Goal: Task Accomplishment & Management: Manage account settings

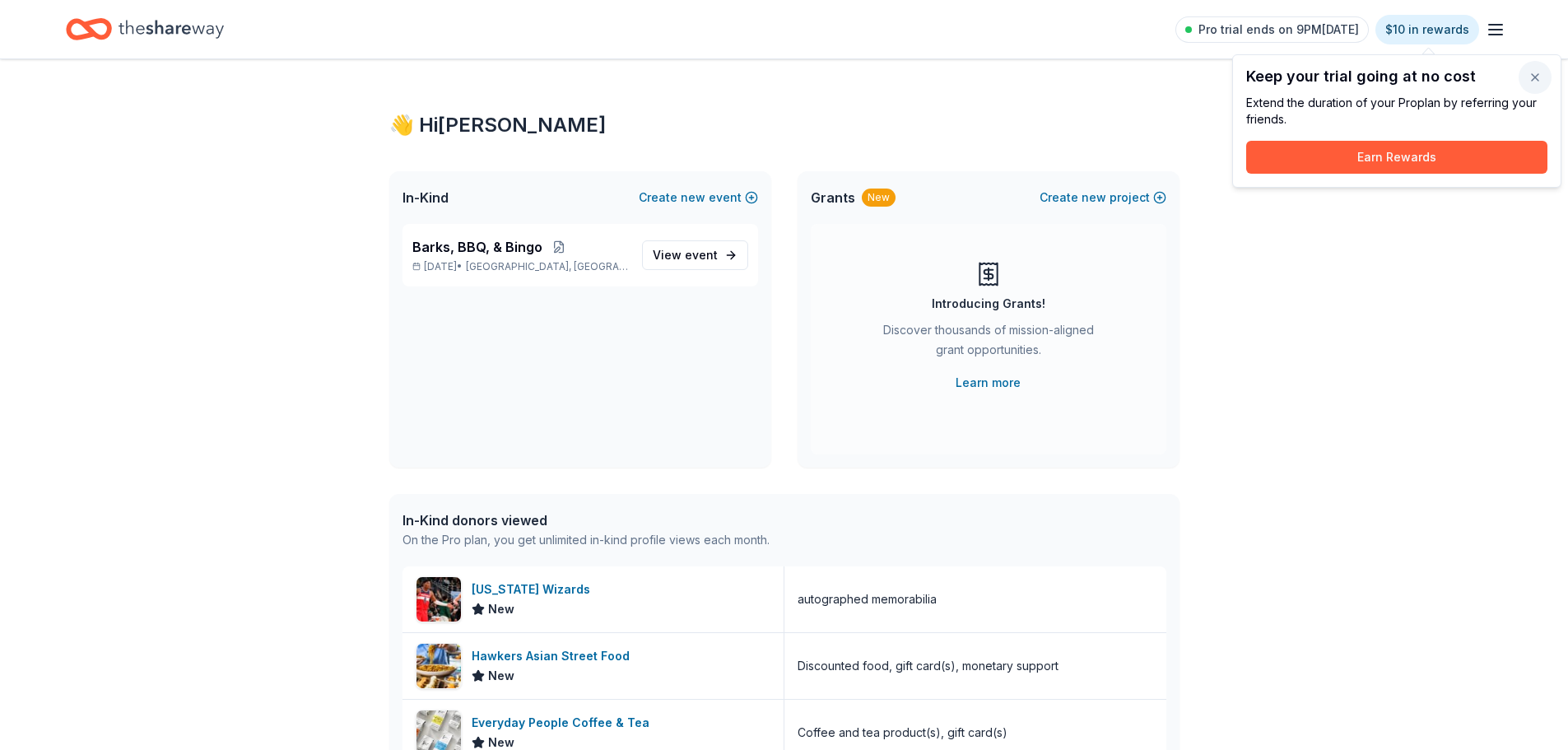
click at [1536, 72] on button "button" at bounding box center [1534, 77] width 33 height 33
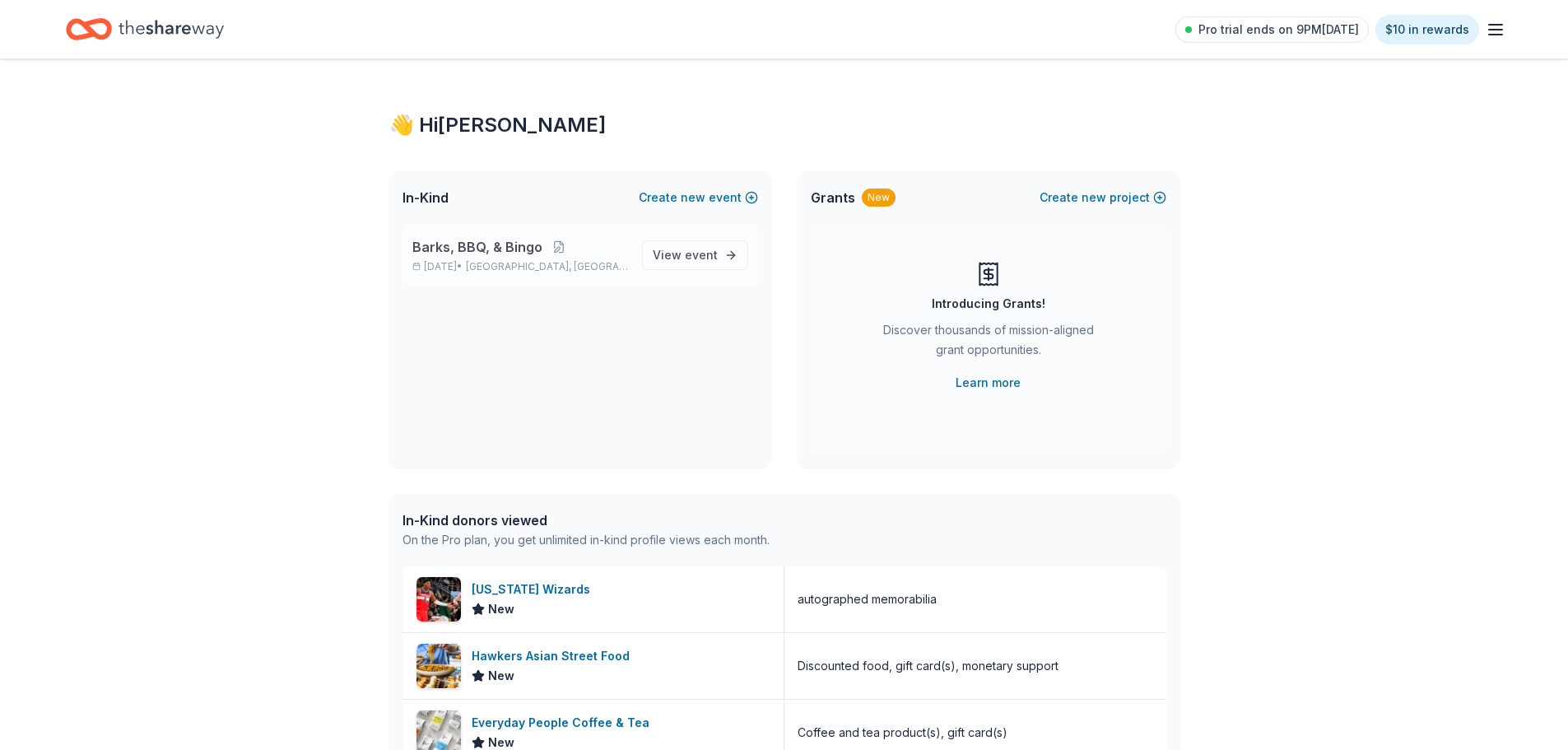
click at [495, 247] on span "Barks, BBQ, & Bingo" at bounding box center [477, 247] width 130 height 20
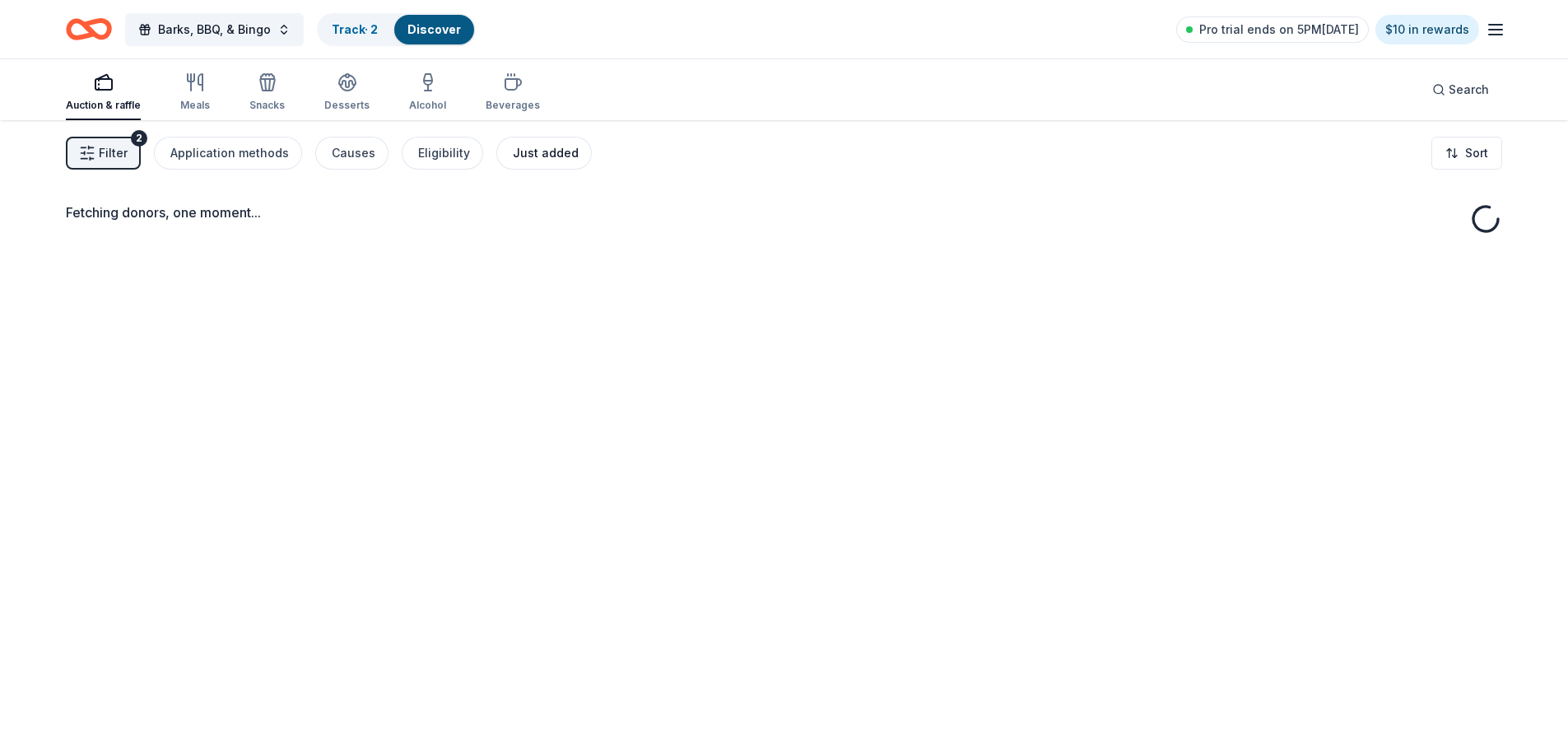
click at [548, 154] on div "Just added" at bounding box center [545, 153] width 66 height 20
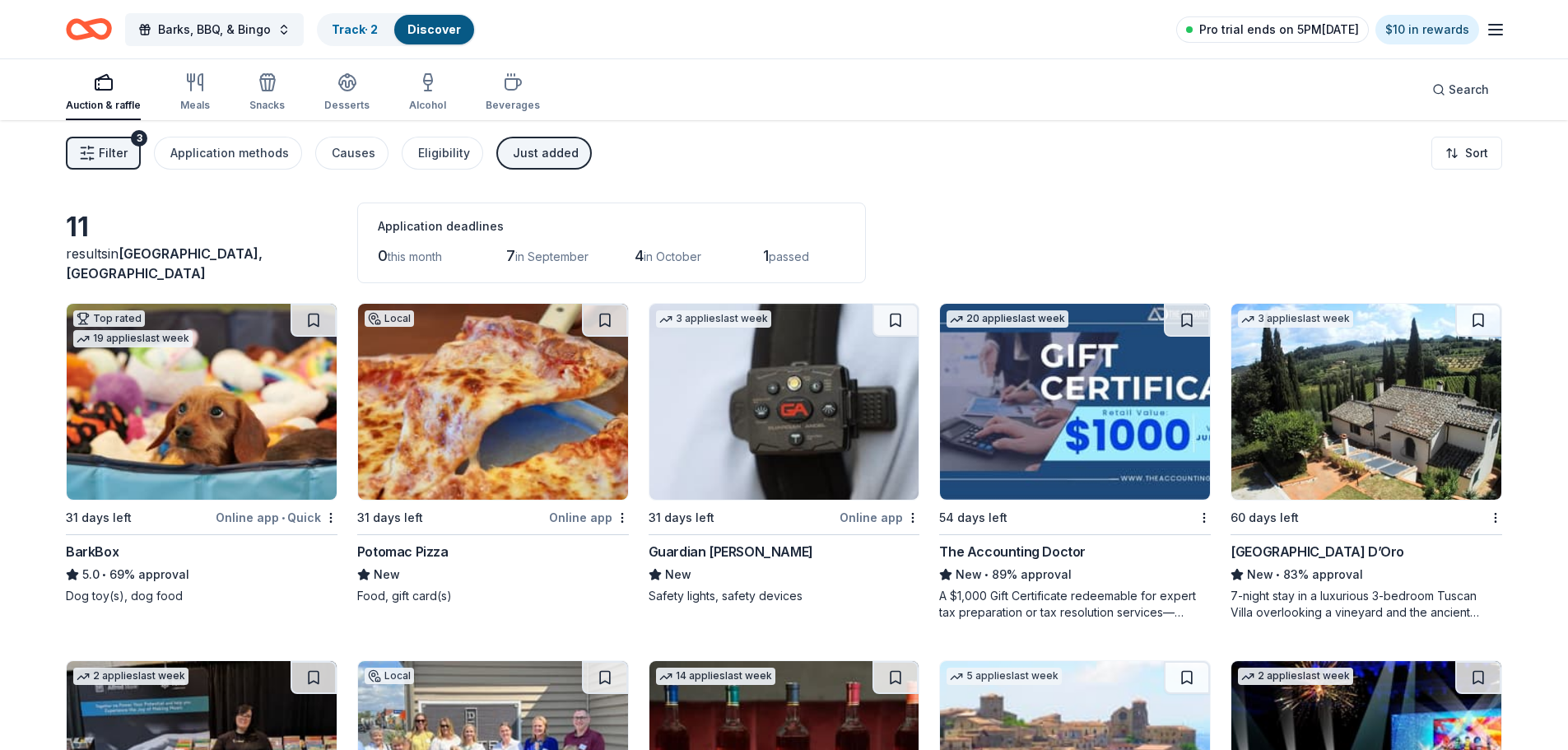
click at [1337, 32] on span "Pro trial ends on 5PM[DATE]" at bounding box center [1279, 30] width 159 height 20
click at [1339, 27] on span "Pro trial ends on 5PM[DATE]" at bounding box center [1279, 30] width 159 height 20
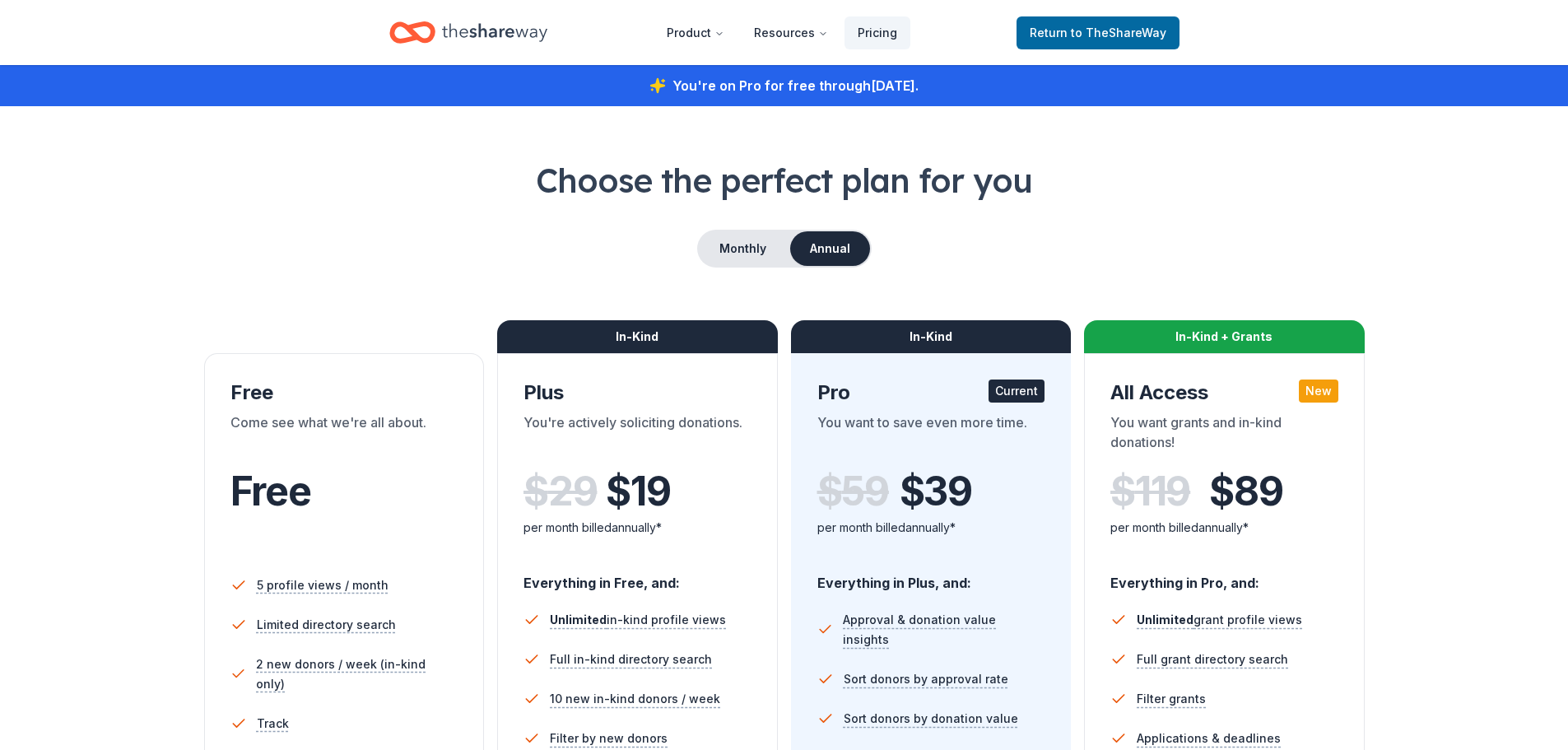
click at [1254, 22] on header "Product Resources Pricing Return to TheShareWay" at bounding box center [784, 33] width 1568 height 65
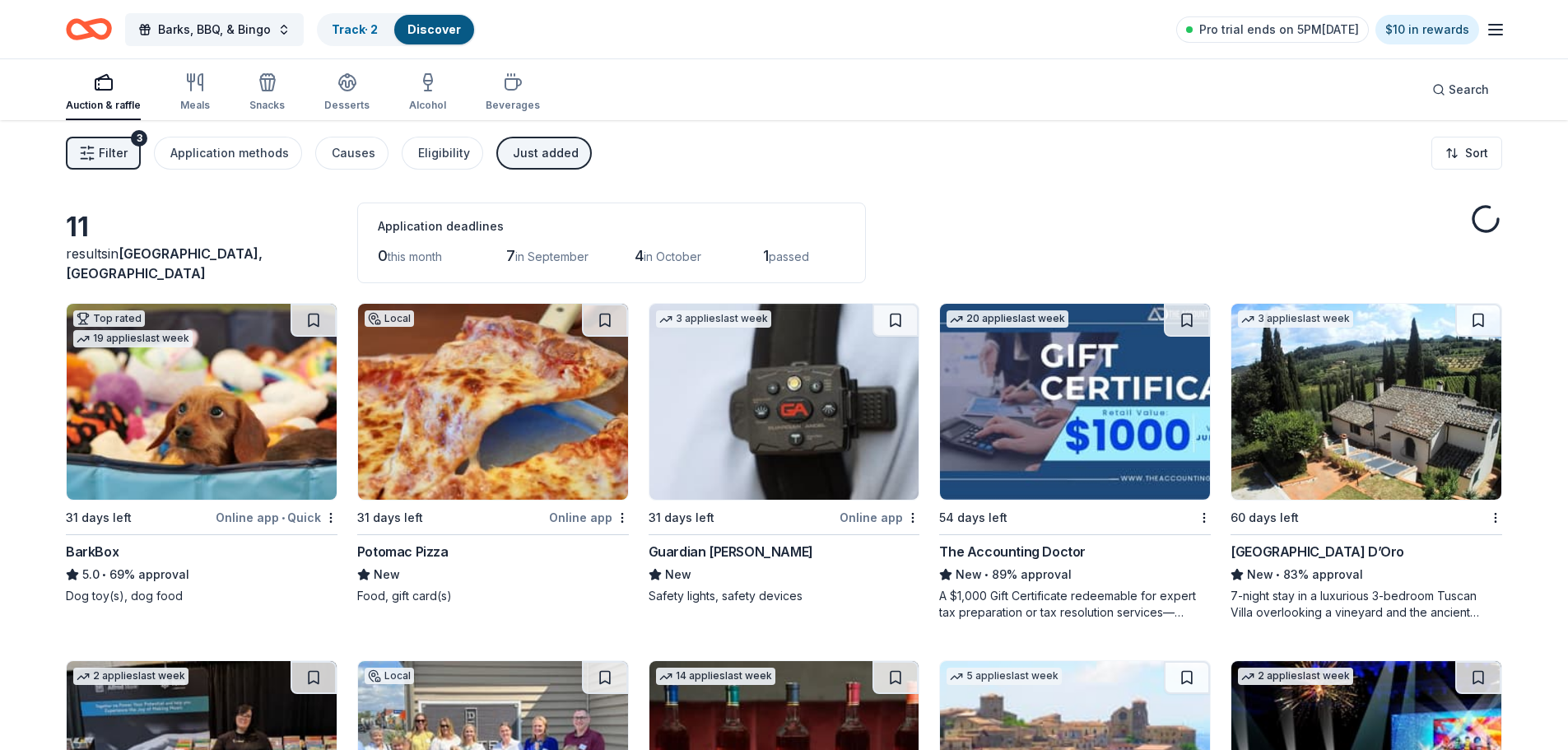
click at [1499, 38] on icon "button" at bounding box center [1496, 30] width 20 height 20
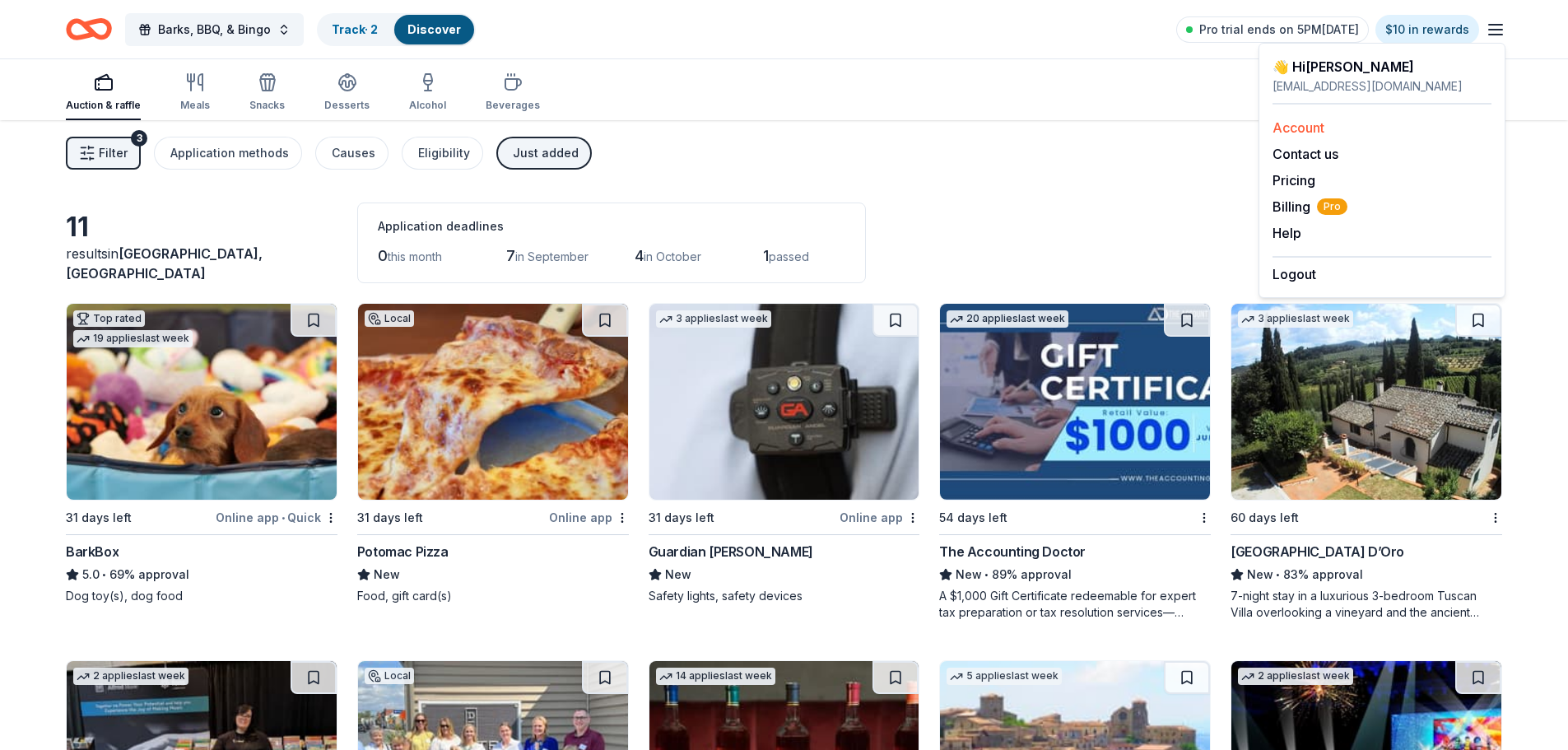
click at [1319, 123] on link "Account" at bounding box center [1299, 128] width 51 height 17
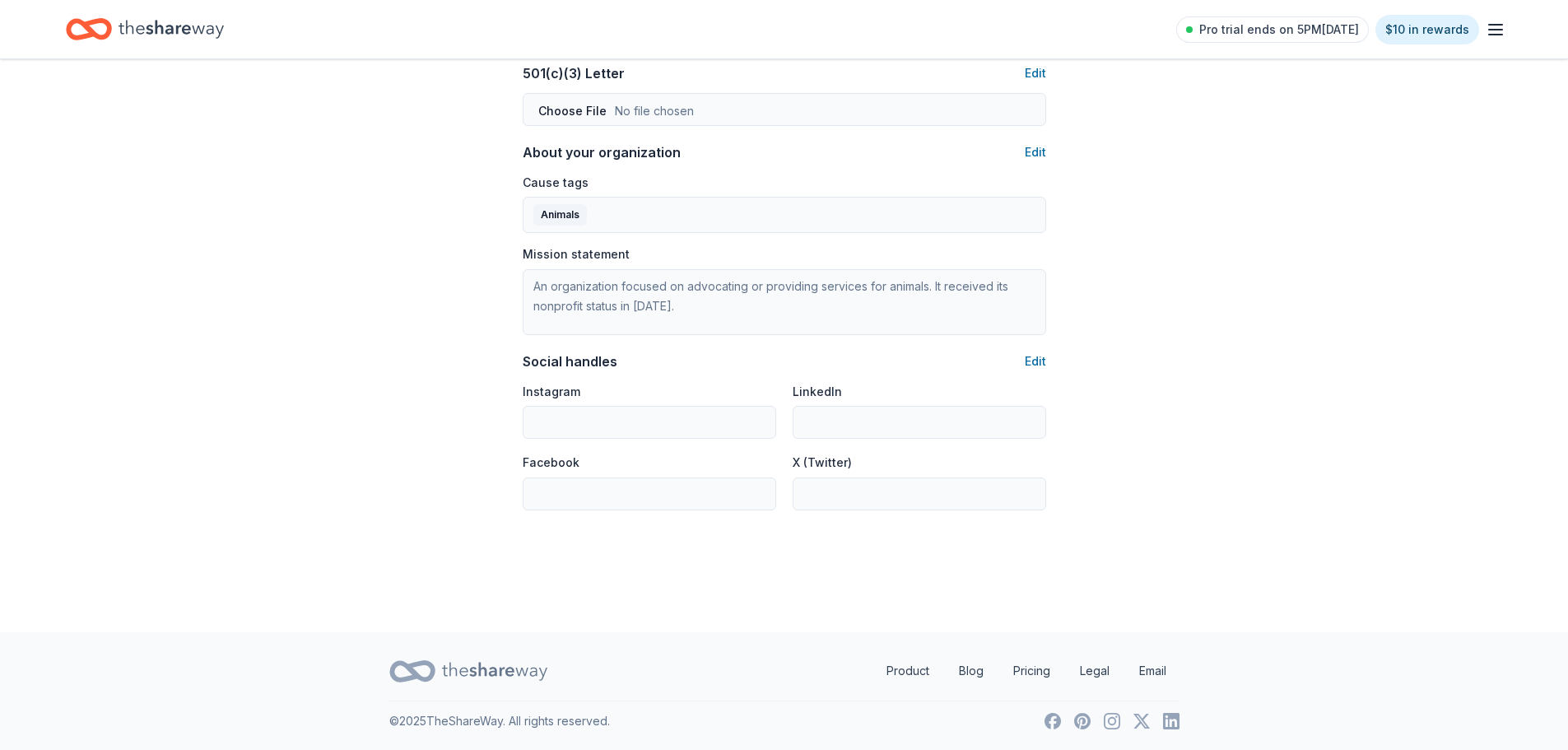
scroll to position [898, 0]
click at [1500, 30] on line "button" at bounding box center [1495, 30] width 13 height 0
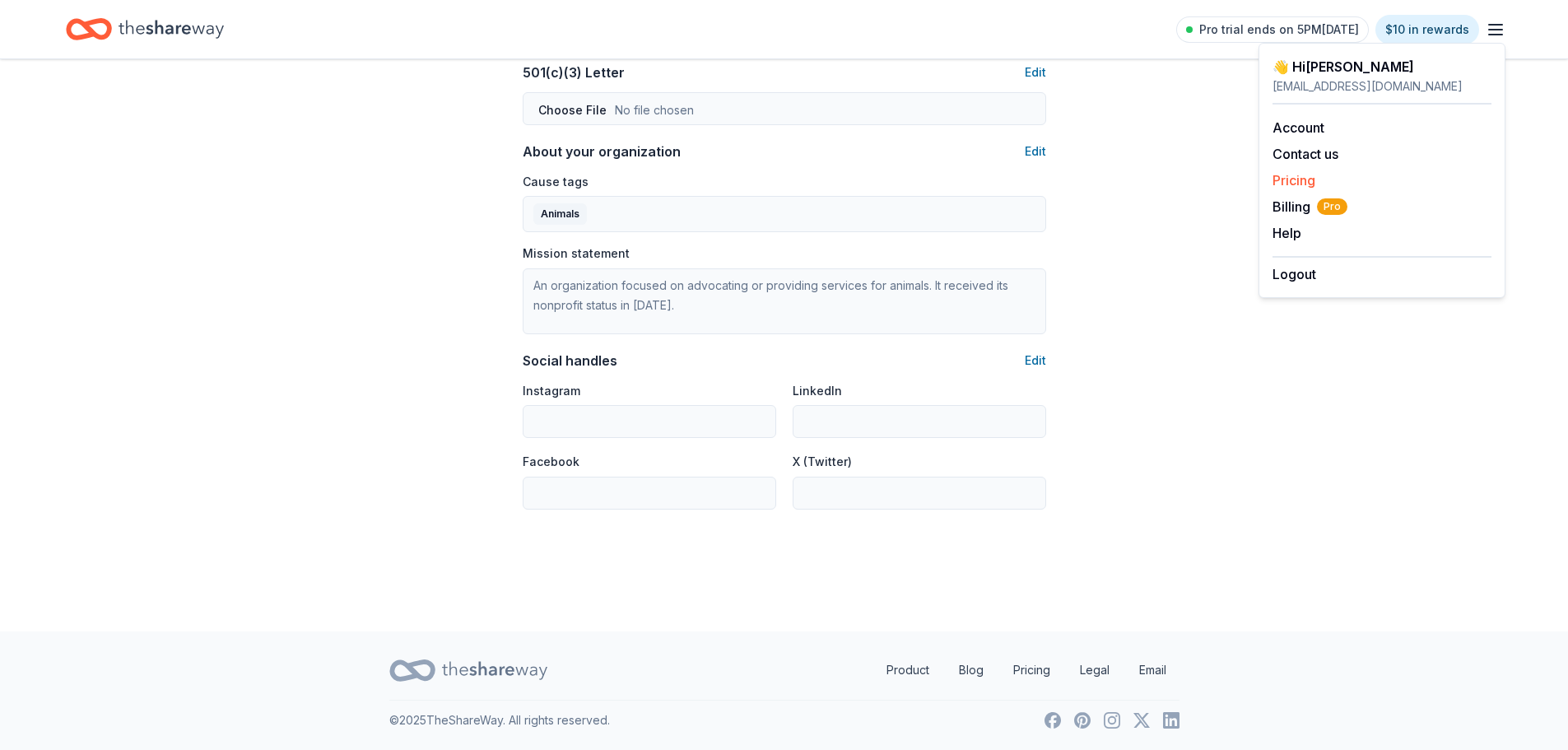
click at [1315, 182] on link "Pricing" at bounding box center [1294, 180] width 43 height 17
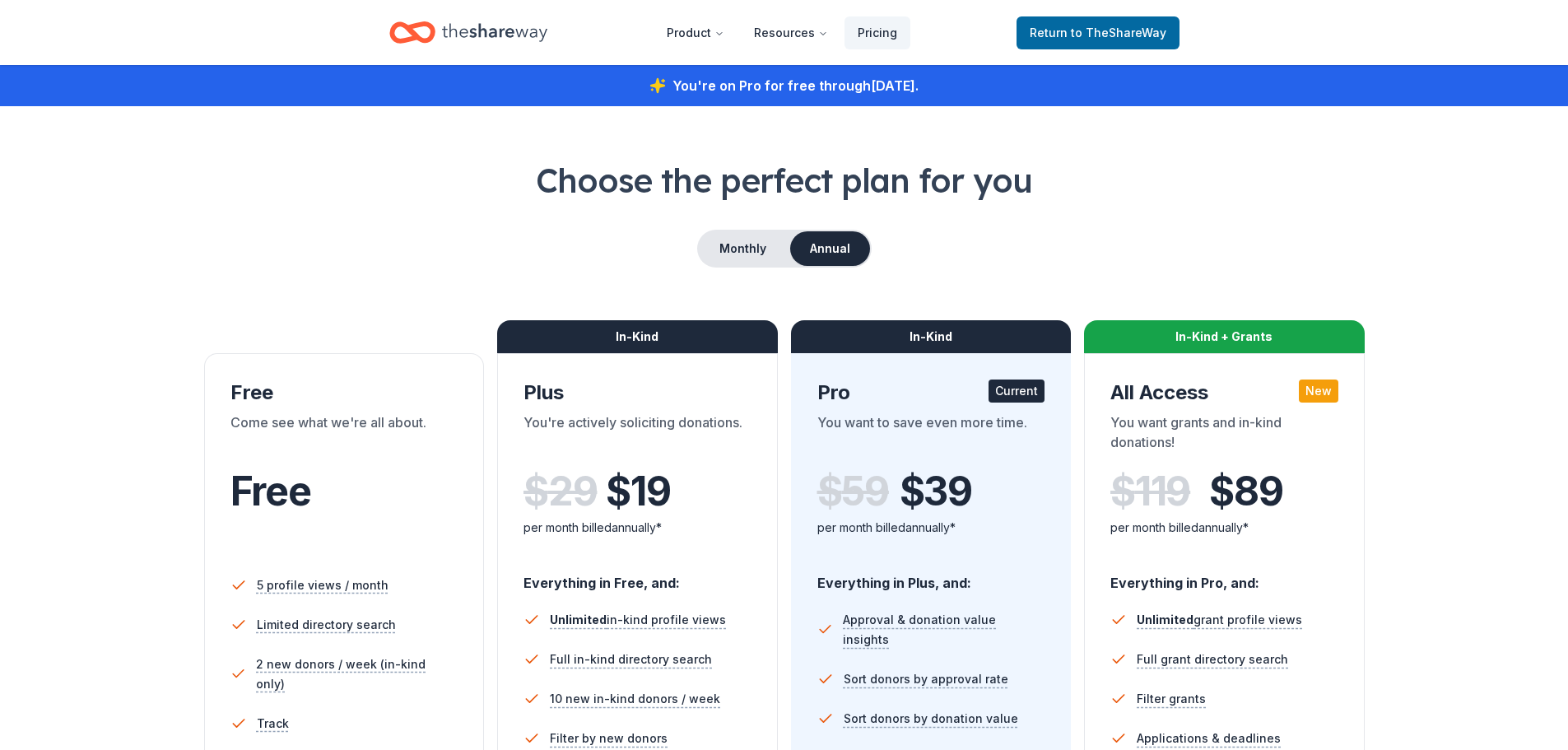
scroll to position [898, 0]
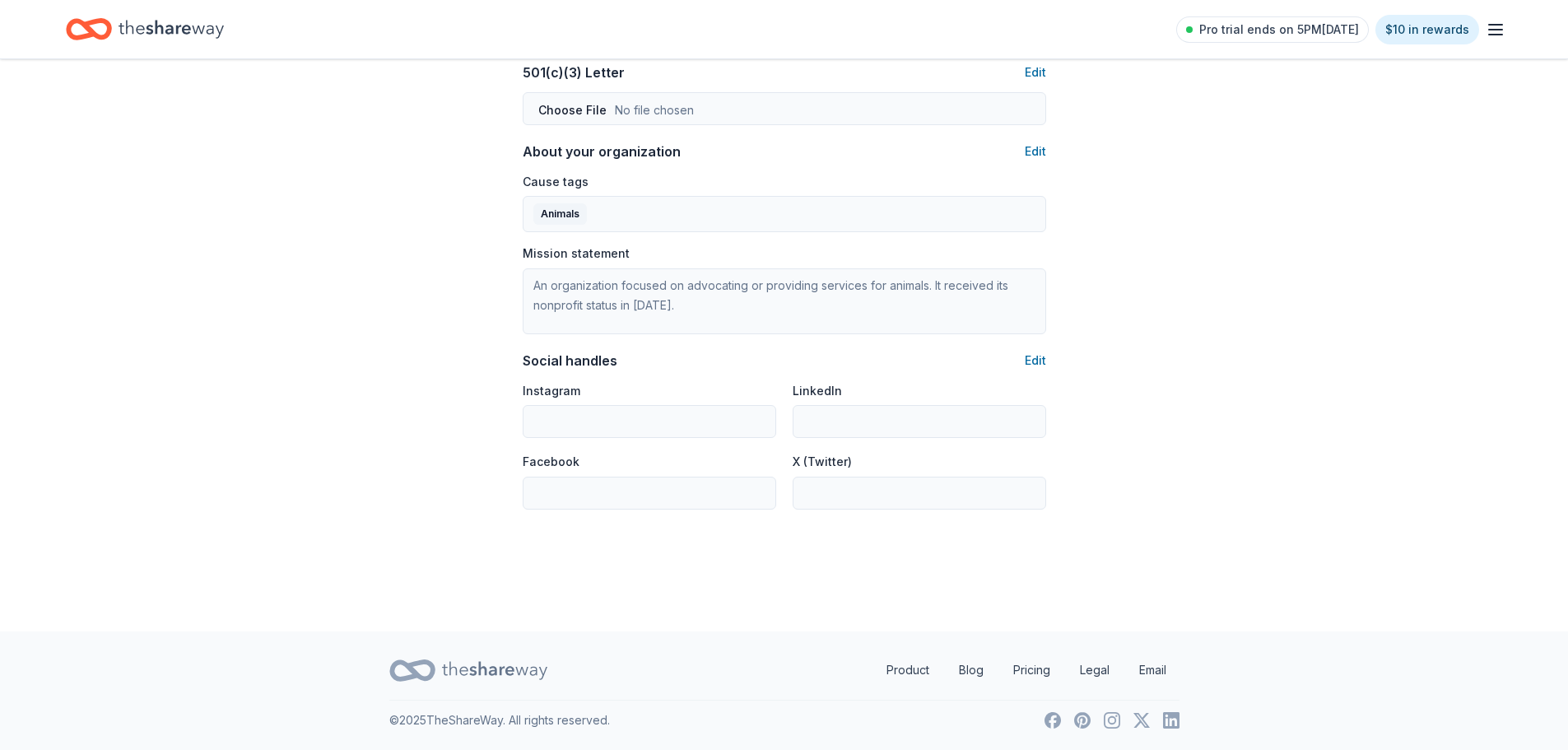
click at [1490, 32] on icon "button" at bounding box center [1496, 30] width 20 height 20
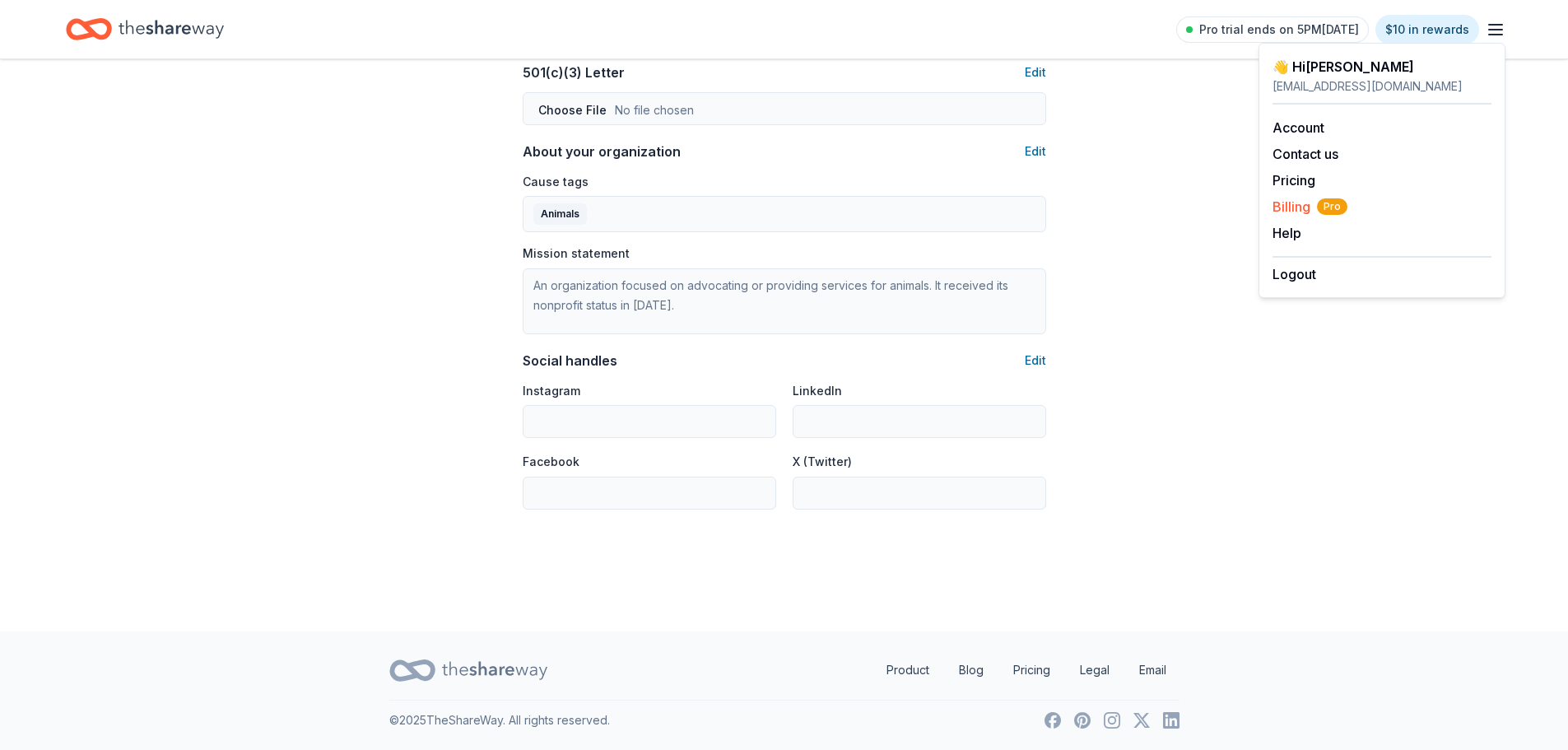
click at [1303, 206] on span "Billing Pro" at bounding box center [1311, 207] width 75 height 20
